Goal: Check status

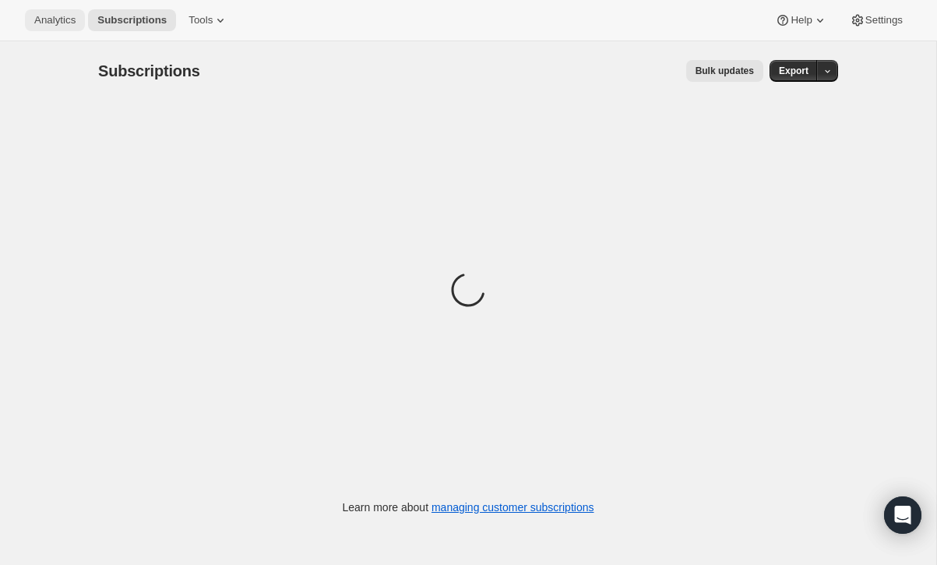
click at [51, 23] on span "Analytics" at bounding box center [54, 20] width 41 height 12
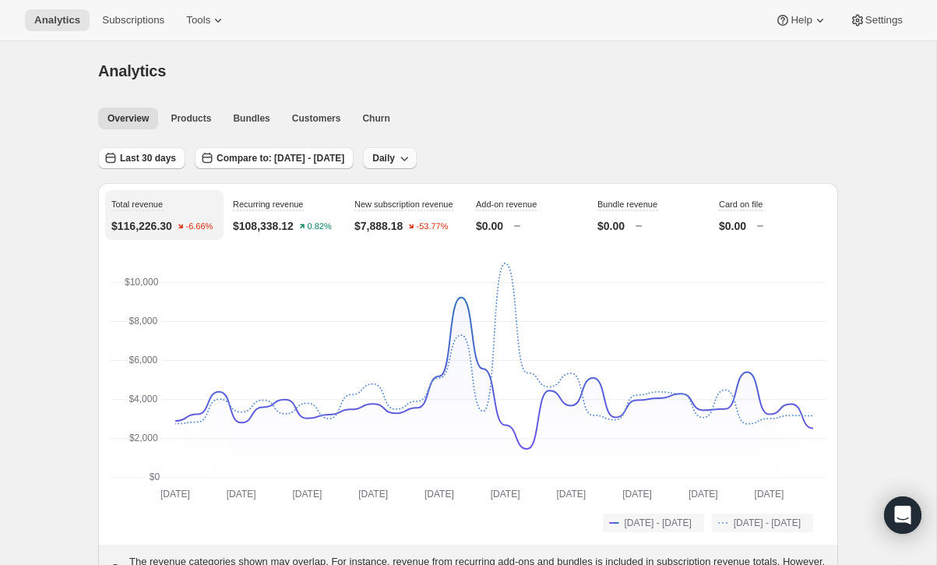
click at [395, 160] on span "Daily" at bounding box center [383, 158] width 23 height 12
click at [448, 245] on span "Monthly" at bounding box center [446, 244] width 36 height 12
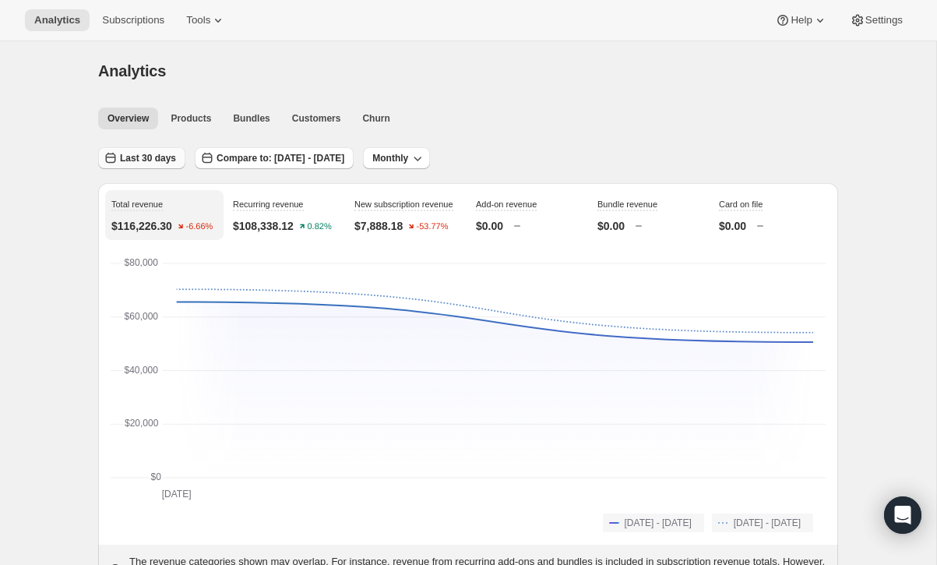
click at [157, 162] on span "Last 30 days" at bounding box center [148, 158] width 56 height 12
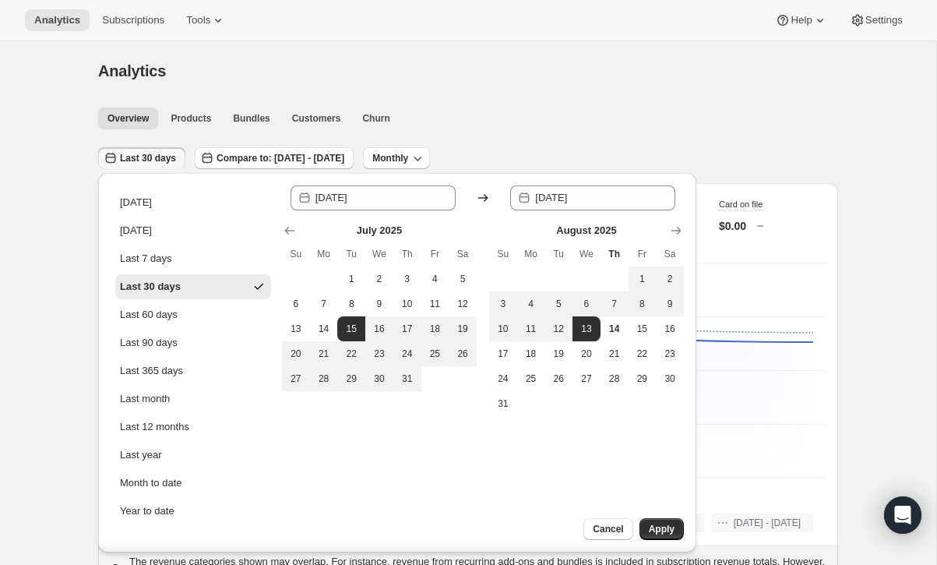
click at [157, 162] on span "Last 30 days" at bounding box center [148, 158] width 56 height 12
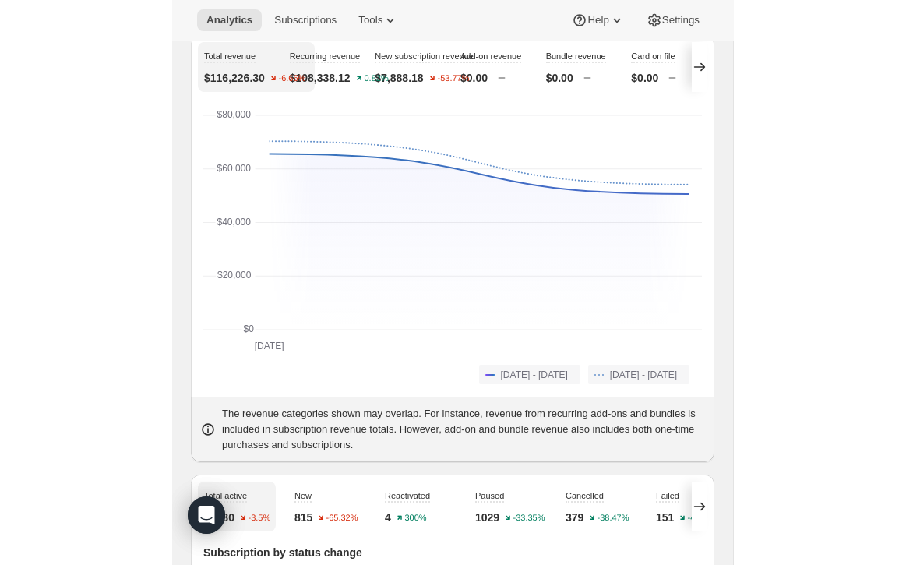
scroll to position [104, 0]
